Goal: Navigation & Orientation: Find specific page/section

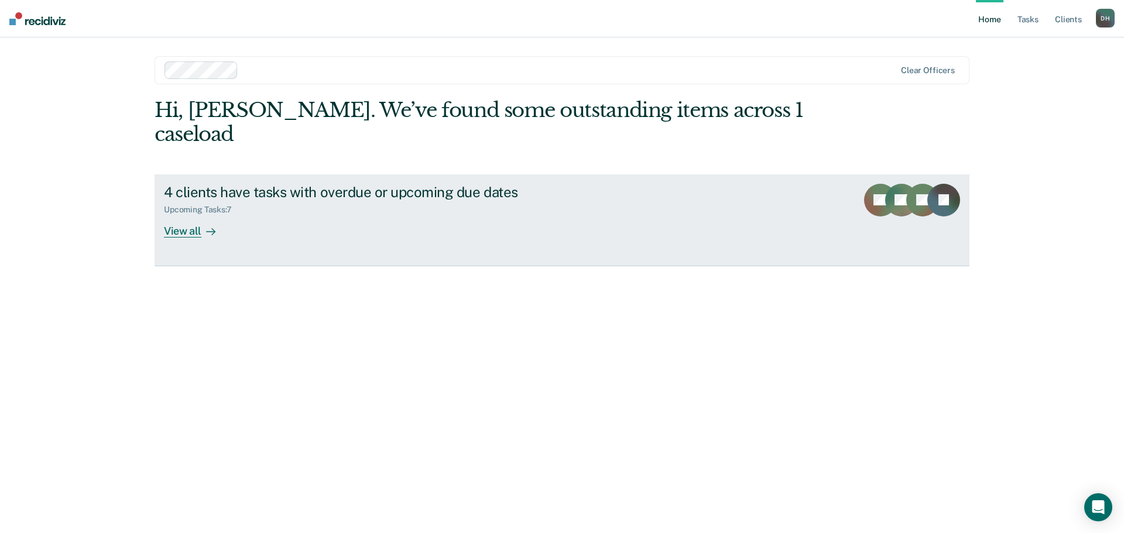
click at [190, 215] on div "View all" at bounding box center [197, 226] width 66 height 23
